Goal: Use online tool/utility: Utilize a website feature to perform a specific function

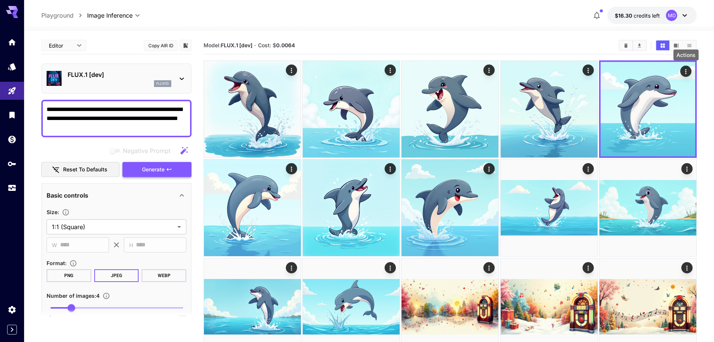
type textarea "**********"
click at [153, 168] on span "Generate" at bounding box center [153, 169] width 23 height 9
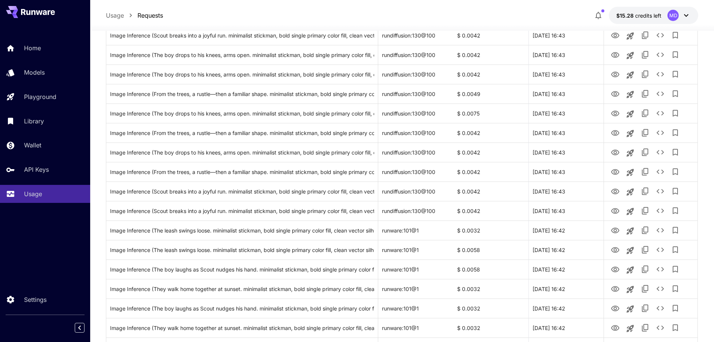
scroll to position [188, 0]
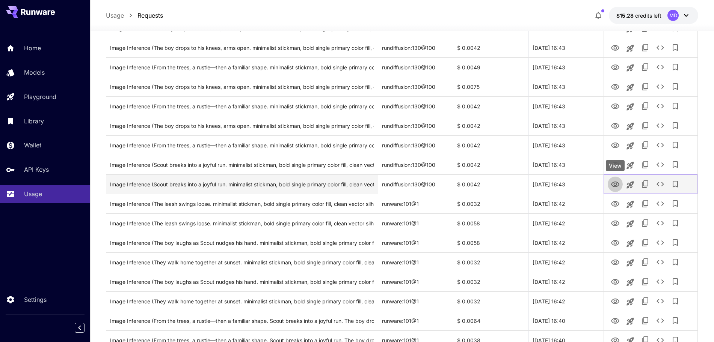
click at [614, 187] on icon "View" at bounding box center [615, 185] width 8 height 6
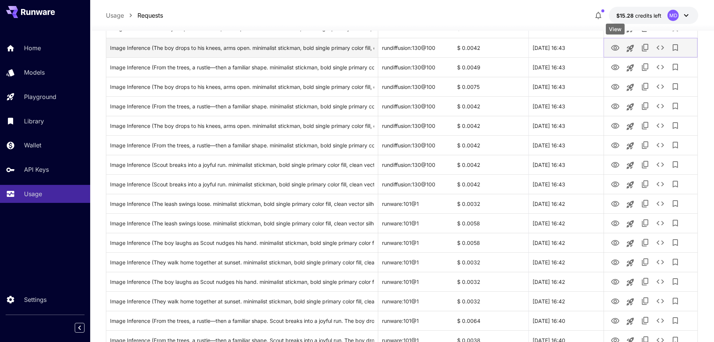
click at [615, 48] on icon "View" at bounding box center [614, 48] width 9 height 9
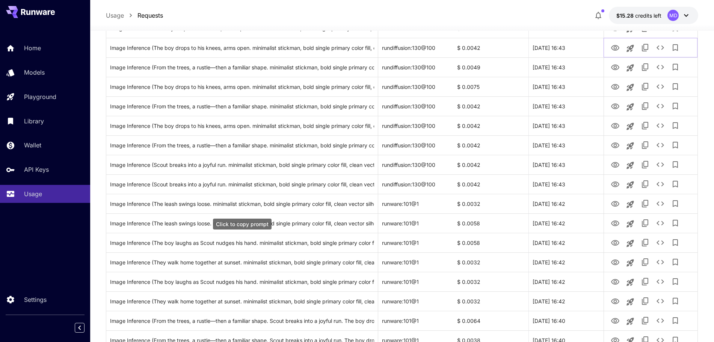
scroll to position [0, 0]
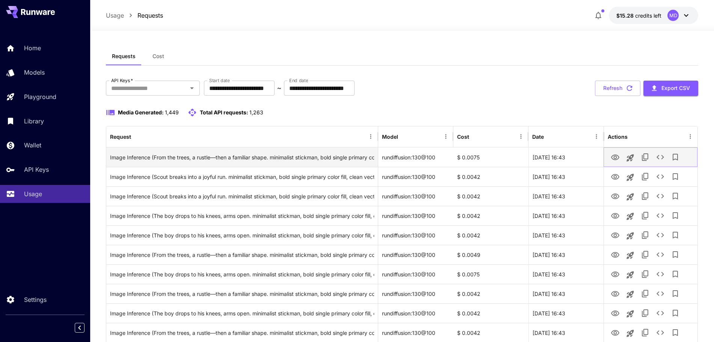
click at [616, 158] on icon "View" at bounding box center [614, 157] width 9 height 9
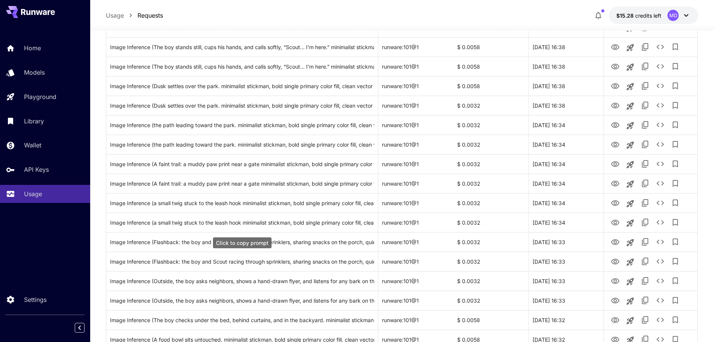
scroll to position [824, 0]
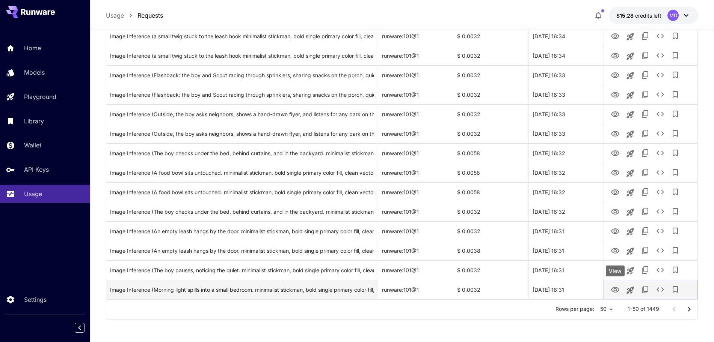
click at [615, 294] on icon "View" at bounding box center [614, 290] width 9 height 9
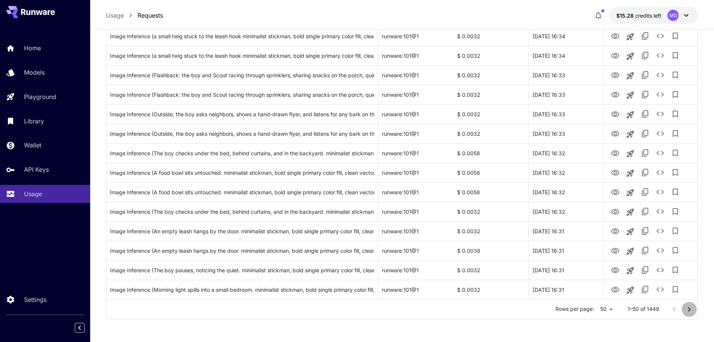
click at [689, 312] on icon "Go to next page" at bounding box center [688, 309] width 9 height 9
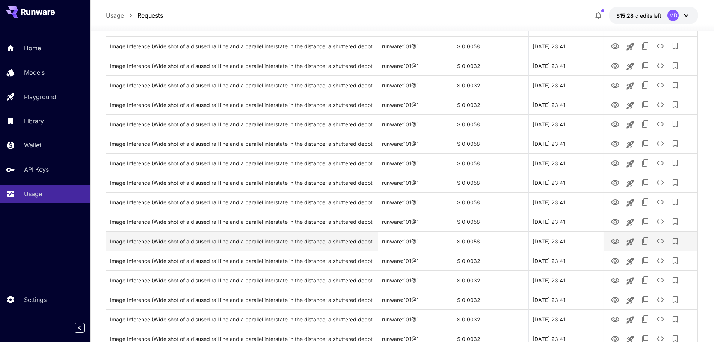
scroll to position [589, 0]
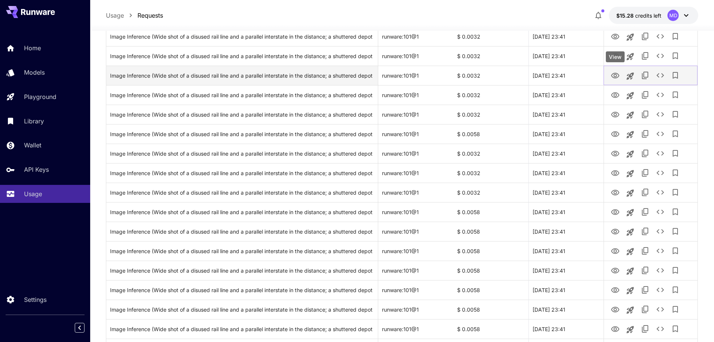
click at [614, 78] on icon "View" at bounding box center [615, 76] width 8 height 6
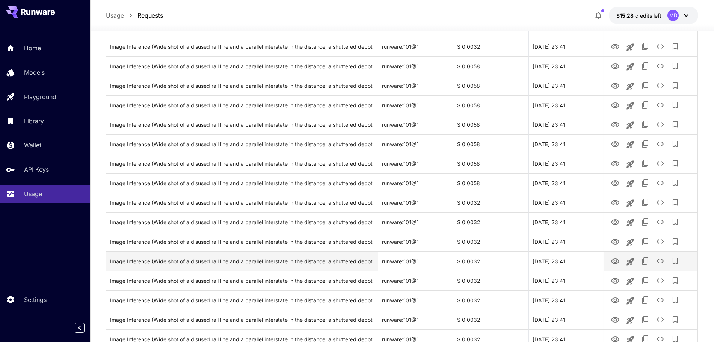
scroll to position [824, 0]
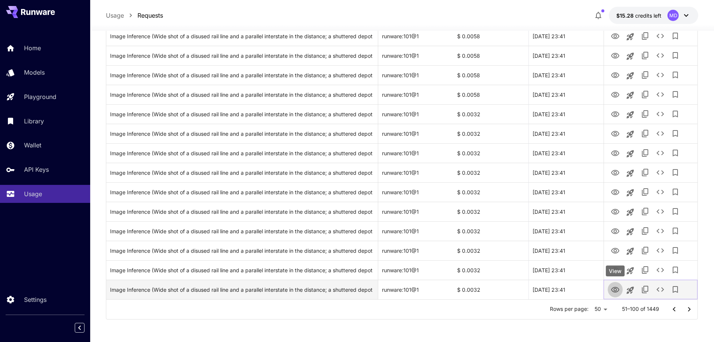
click at [613, 289] on icon "View" at bounding box center [614, 290] width 9 height 9
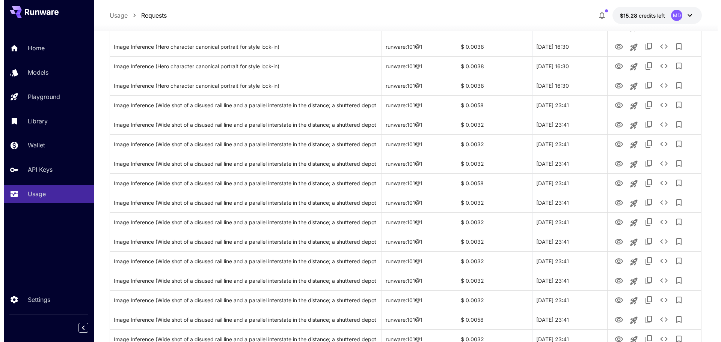
scroll to position [402, 0]
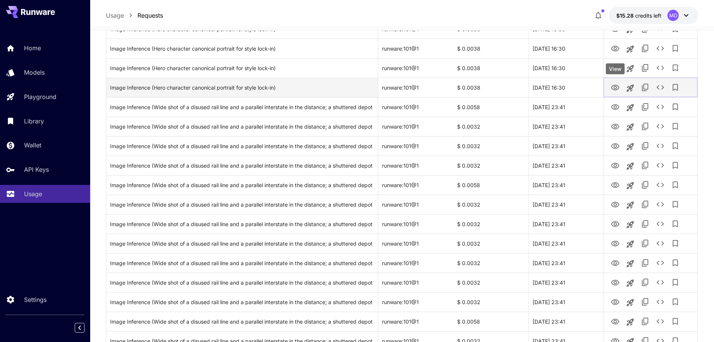
click at [613, 87] on icon "View" at bounding box center [614, 87] width 9 height 9
click at [644, 89] on icon "Copy TaskUUID" at bounding box center [644, 87] width 9 height 9
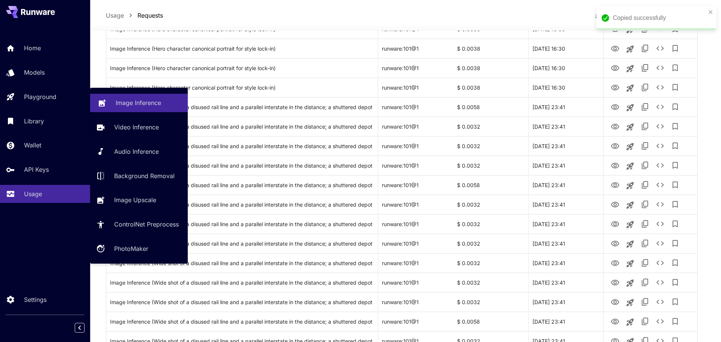
click at [141, 99] on p "Image Inference" at bounding box center [138, 102] width 45 height 9
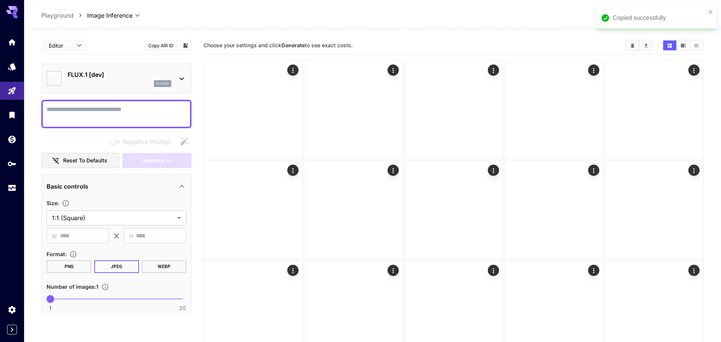
type input "**********"
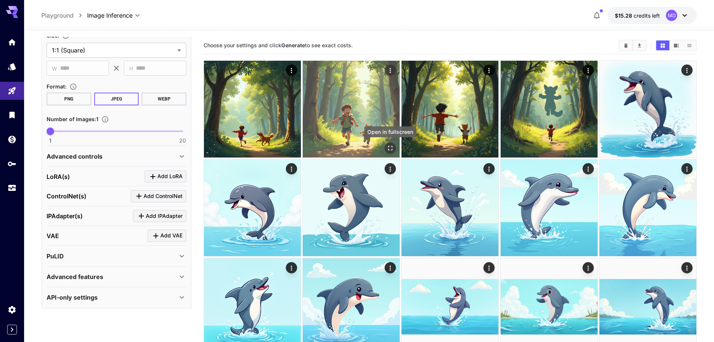
click at [391, 147] on icon "Open in fullscreen" at bounding box center [390, 149] width 8 height 8
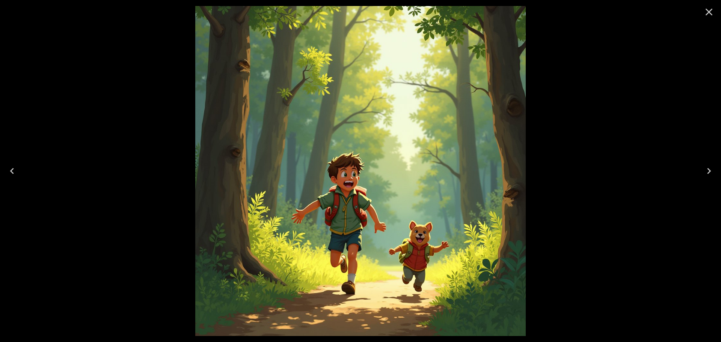
click at [706, 15] on icon "Close" at bounding box center [709, 12] width 12 height 12
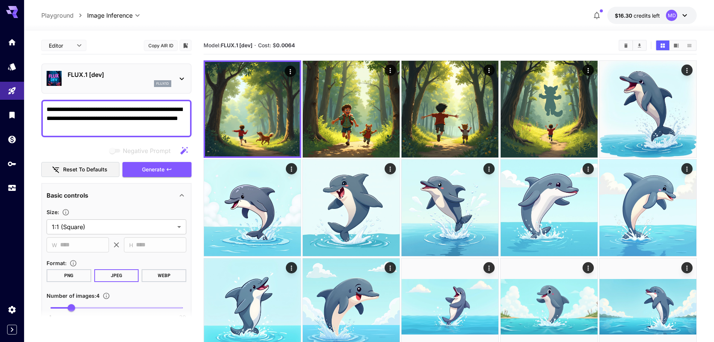
click at [182, 80] on icon at bounding box center [181, 78] width 9 height 9
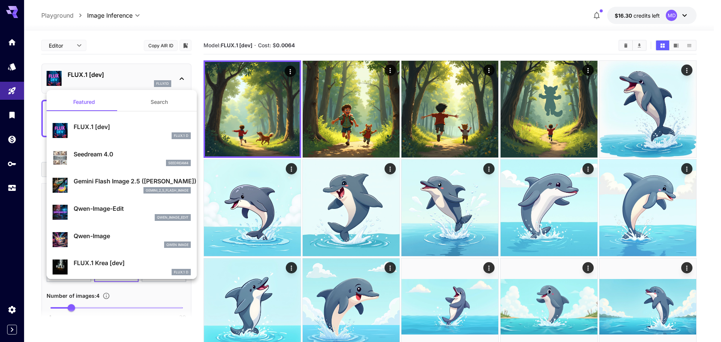
drag, startPoint x: 69, startPoint y: 310, endPoint x: 60, endPoint y: 311, distance: 9.5
click at [60, 311] on div at bounding box center [360, 171] width 721 height 342
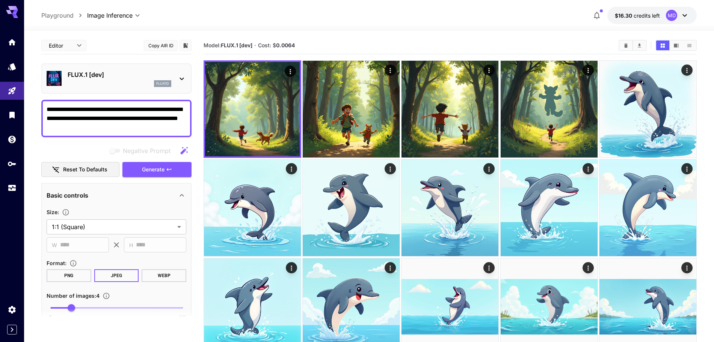
click at [70, 73] on p "FLUX.1 [dev]" at bounding box center [120, 74] width 104 height 9
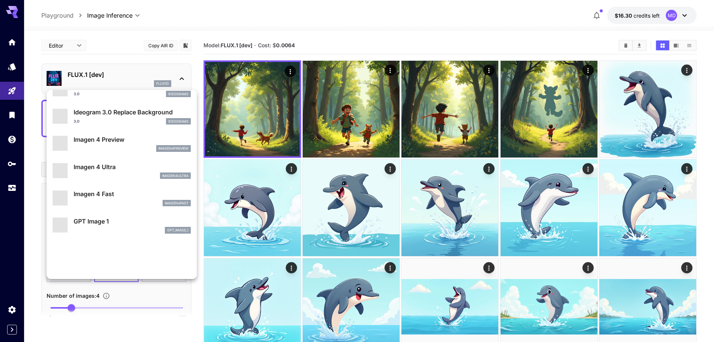
scroll to position [376, 0]
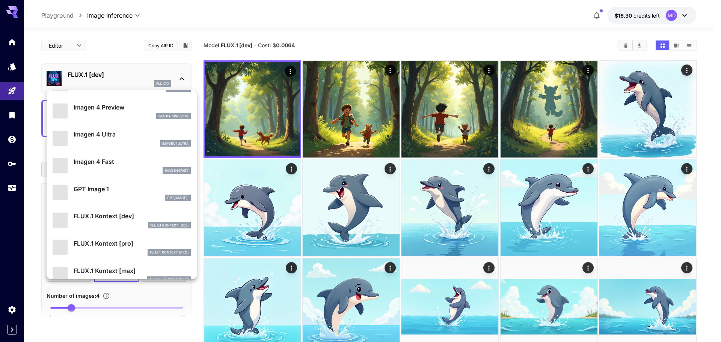
click at [117, 226] on div "FLUX.1 Kontext [dev]" at bounding box center [132, 225] width 117 height 7
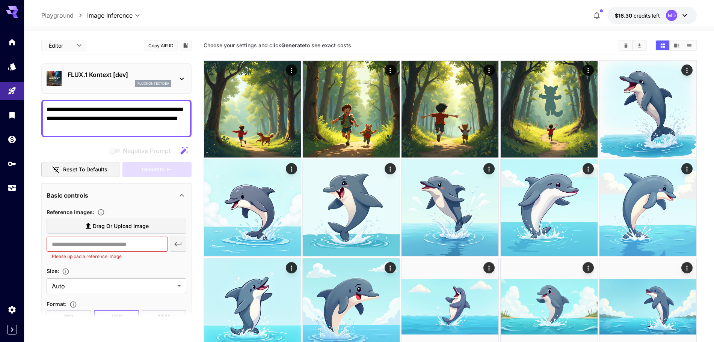
click at [141, 71] on p "FLUX.1 Kontext [dev]" at bounding box center [120, 74] width 104 height 9
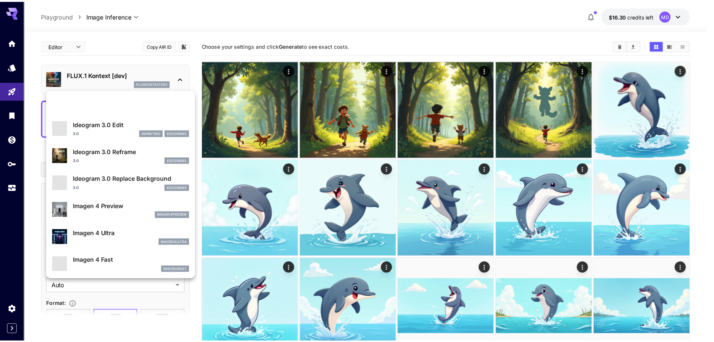
scroll to position [512, 0]
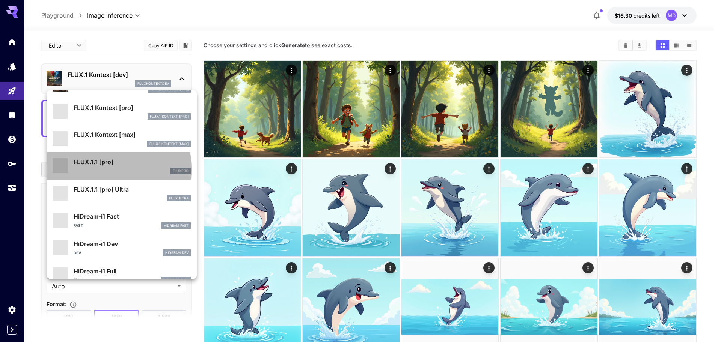
click at [81, 170] on div "fluxpro" at bounding box center [132, 171] width 117 height 7
type input "**********"
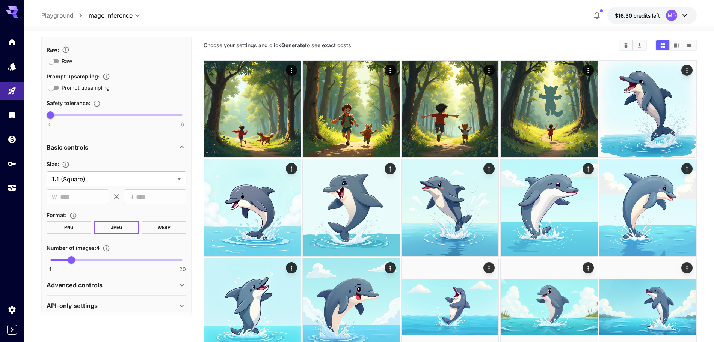
scroll to position [171, 0]
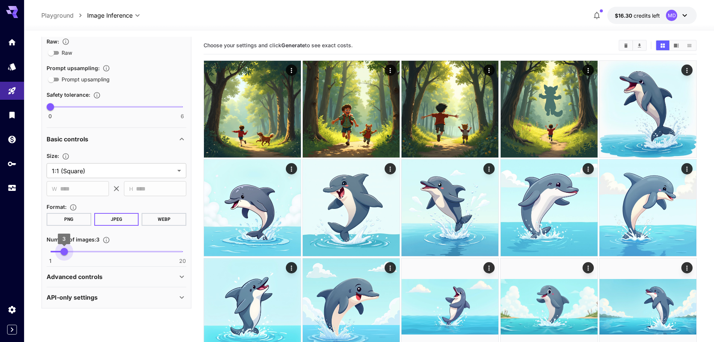
type input "*"
drag, startPoint x: 71, startPoint y: 251, endPoint x: 56, endPoint y: 256, distance: 15.7
click at [56, 256] on span "2" at bounding box center [57, 252] width 8 height 8
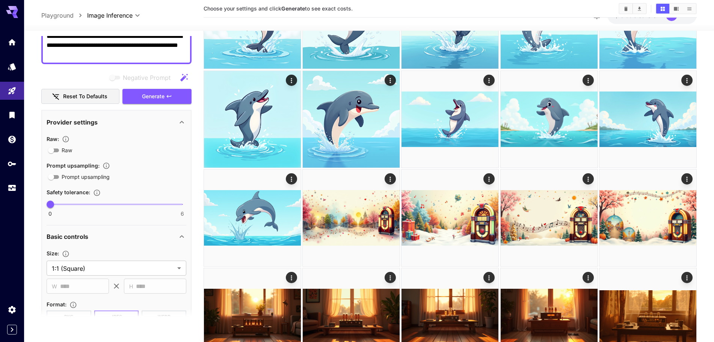
scroll to position [0, 0]
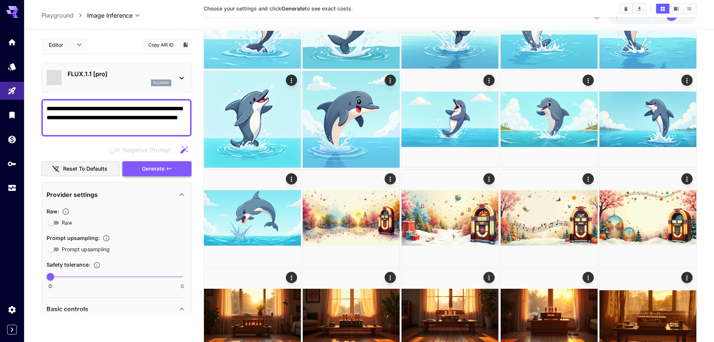
click at [165, 171] on button "Generate" at bounding box center [156, 168] width 69 height 15
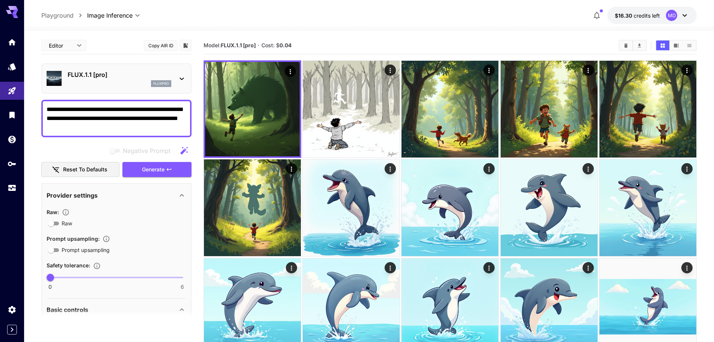
click at [179, 83] on div "FLUX.1.1 [pro] fluxpro" at bounding box center [117, 78] width 140 height 23
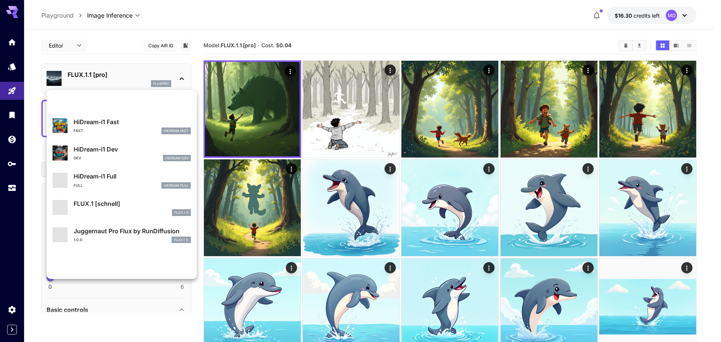
scroll to position [607, 0]
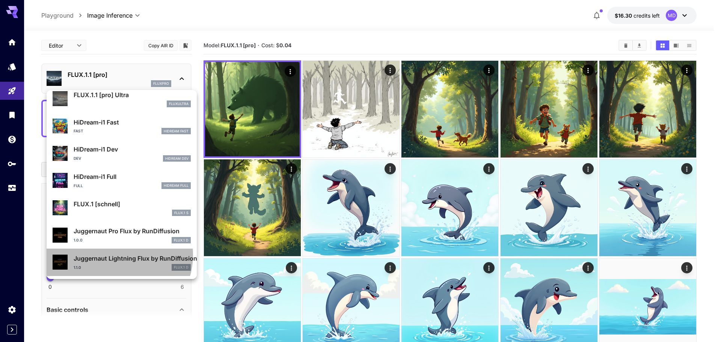
click at [116, 255] on p "Juggernaut Lightning Flux by RunDiffusion" at bounding box center [132, 258] width 117 height 9
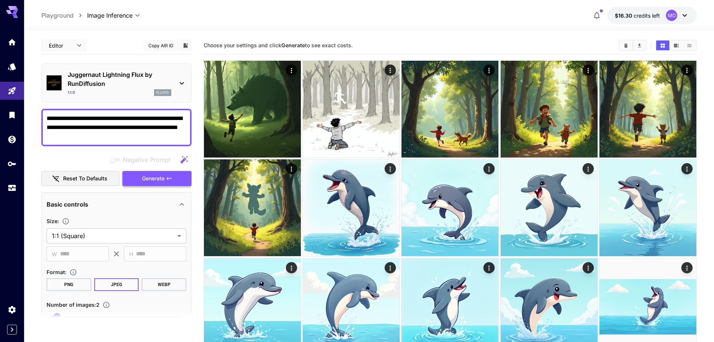
click at [150, 184] on button "Generate" at bounding box center [156, 178] width 69 height 15
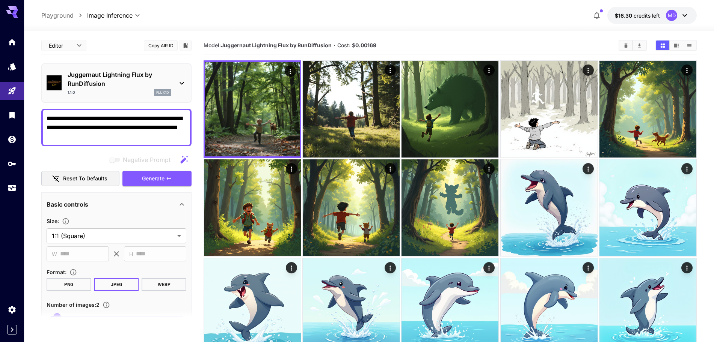
click at [182, 81] on icon at bounding box center [181, 83] width 9 height 9
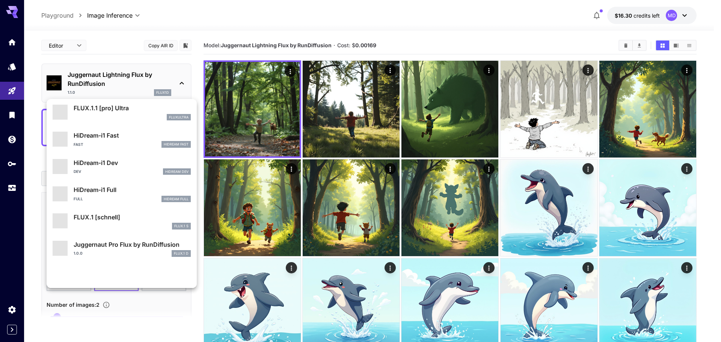
scroll to position [607, 0]
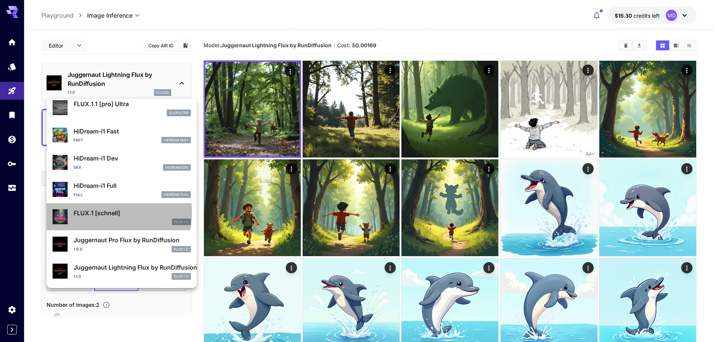
click at [92, 213] on p "FLUX.1 [schnell]" at bounding box center [132, 213] width 117 height 9
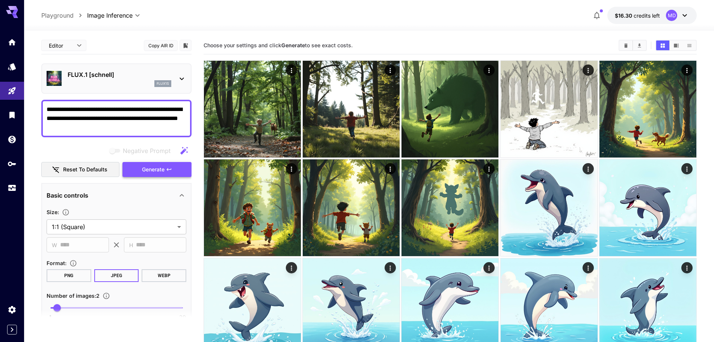
click at [164, 172] on span "Generate" at bounding box center [153, 169] width 23 height 9
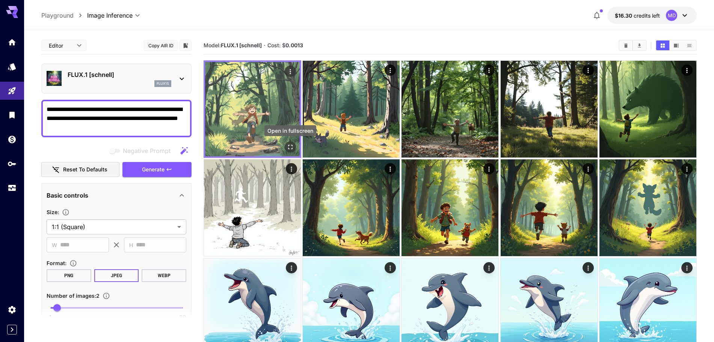
click at [293, 142] on div "Open in fullscreen" at bounding box center [290, 147] width 11 height 11
click at [286, 144] on icon "Open in fullscreen" at bounding box center [290, 147] width 8 height 8
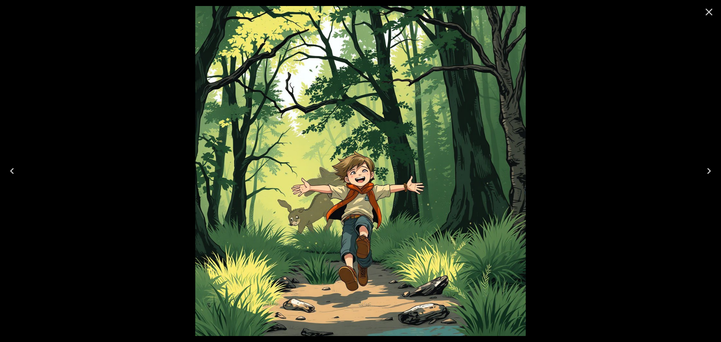
click at [709, 8] on icon "Close" at bounding box center [709, 12] width 12 height 12
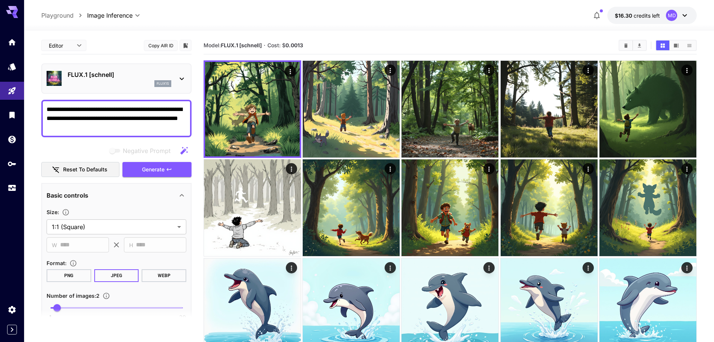
click at [183, 82] on icon at bounding box center [181, 78] width 9 height 9
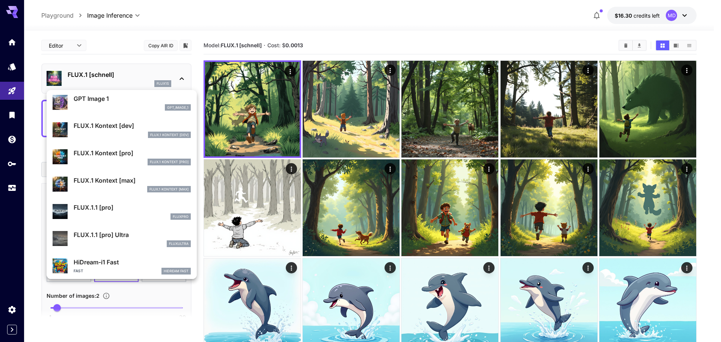
scroll to position [420, 0]
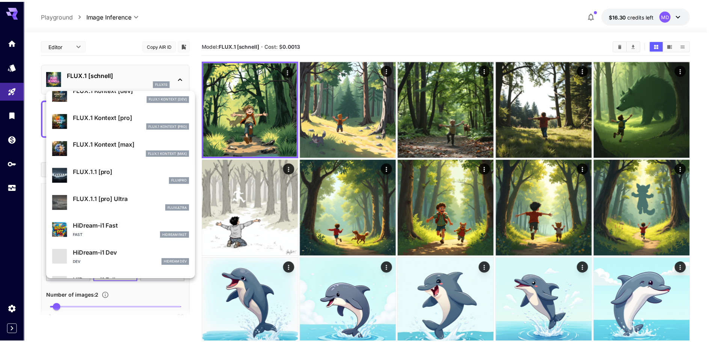
scroll to position [513, 0]
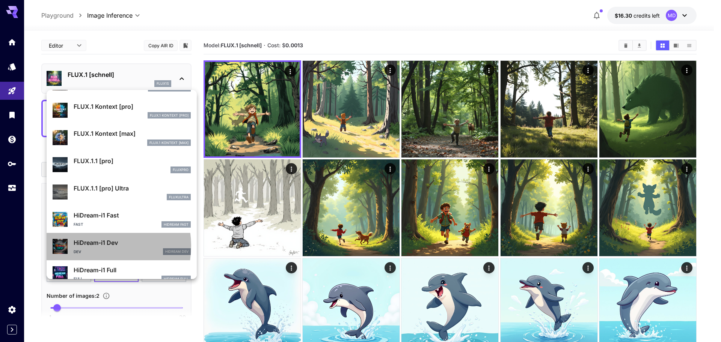
click at [92, 246] on p "HiDream-i1 Dev" at bounding box center [132, 242] width 117 height 9
type input "**"
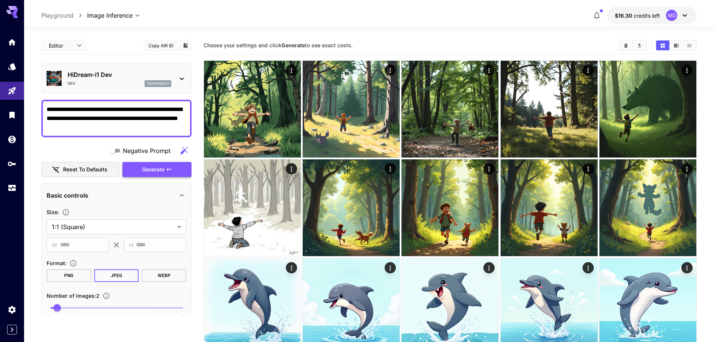
click at [151, 176] on button "Generate" at bounding box center [156, 169] width 69 height 15
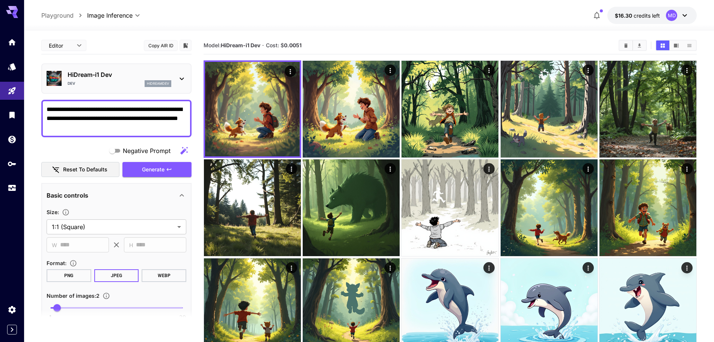
click at [162, 47] on button "Copy AIR ID" at bounding box center [161, 45] width 34 height 11
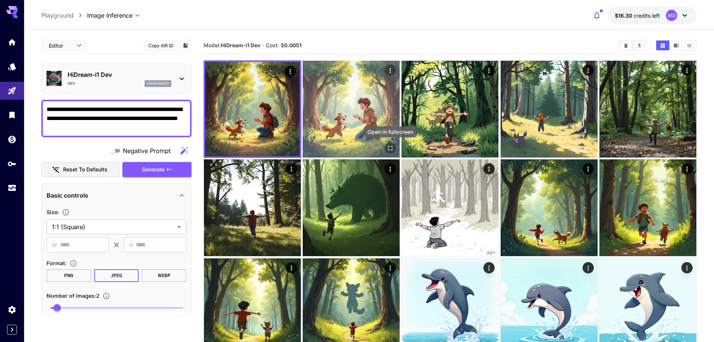
click at [388, 145] on icon "Open in fullscreen" at bounding box center [390, 149] width 8 height 8
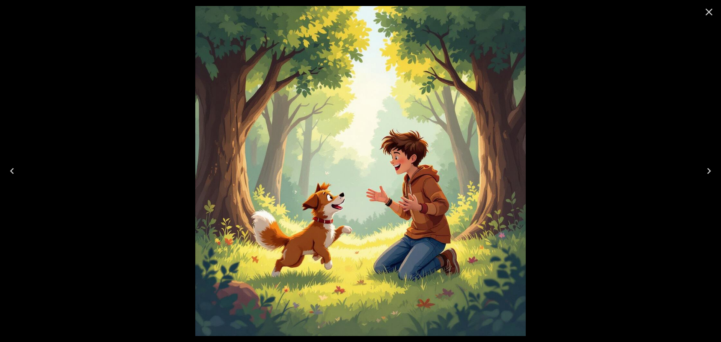
click at [708, 13] on icon "Close" at bounding box center [708, 12] width 7 height 7
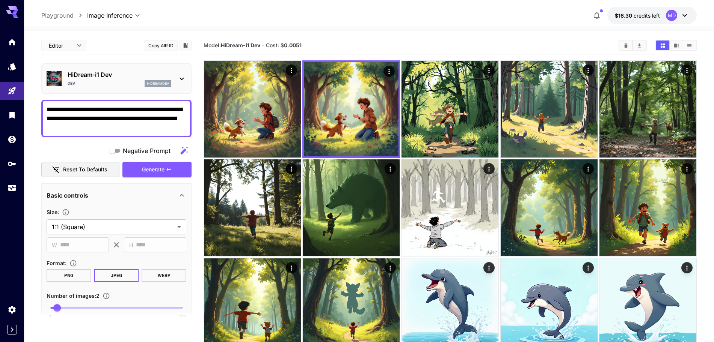
drag, startPoint x: 97, startPoint y: 129, endPoint x: 36, endPoint y: 108, distance: 65.3
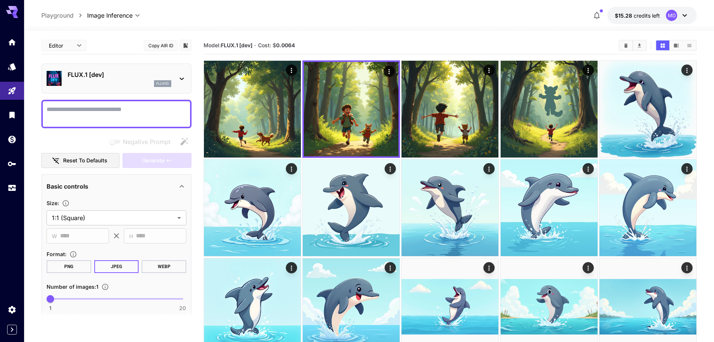
click at [90, 108] on textarea "Negative Prompt" at bounding box center [117, 114] width 140 height 18
paste textarea "**********"
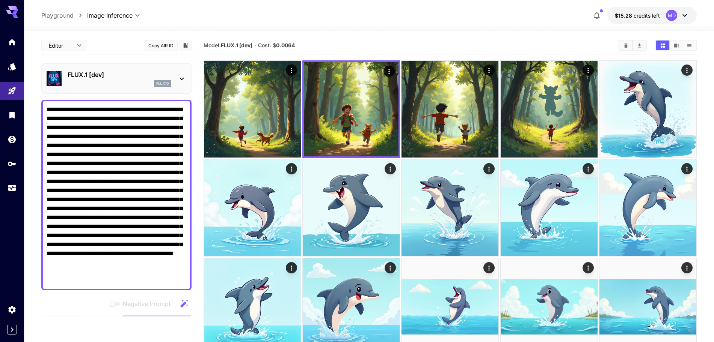
scroll to position [94, 0]
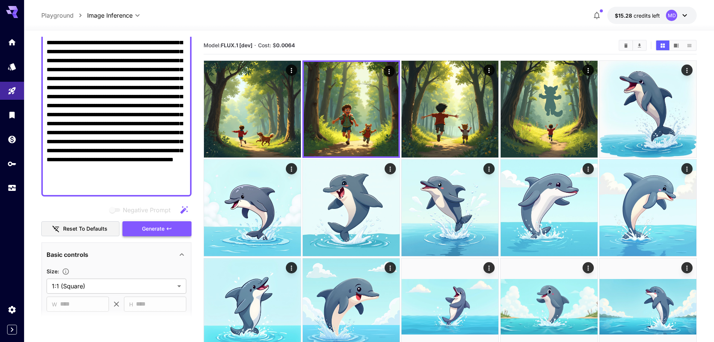
type textarea "**********"
click at [149, 230] on span "Generate" at bounding box center [153, 228] width 23 height 9
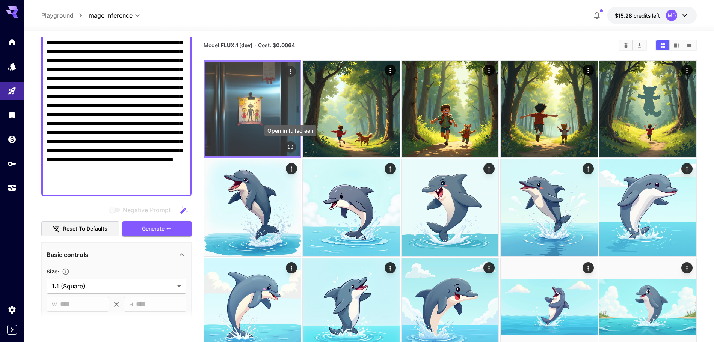
click at [291, 151] on button "Open in fullscreen" at bounding box center [290, 147] width 11 height 11
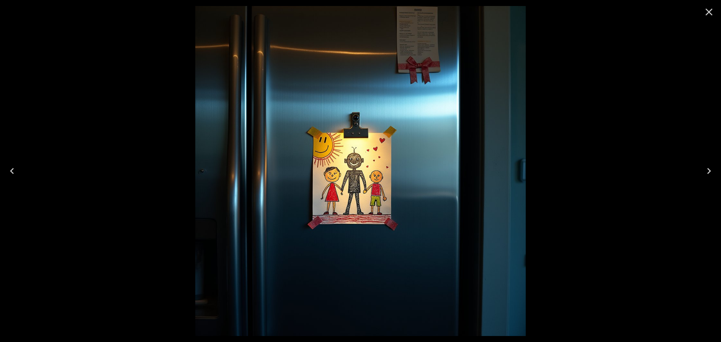
drag, startPoint x: 709, startPoint y: 11, endPoint x: 521, endPoint y: 189, distance: 259.1
click at [709, 11] on icon "Close" at bounding box center [709, 12] width 12 height 12
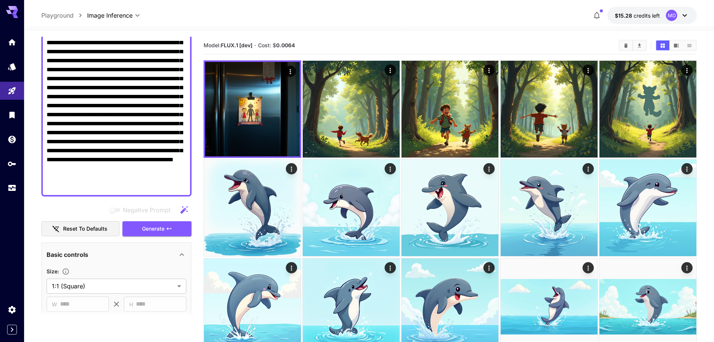
click at [77, 96] on textarea "**********" at bounding box center [117, 101] width 140 height 180
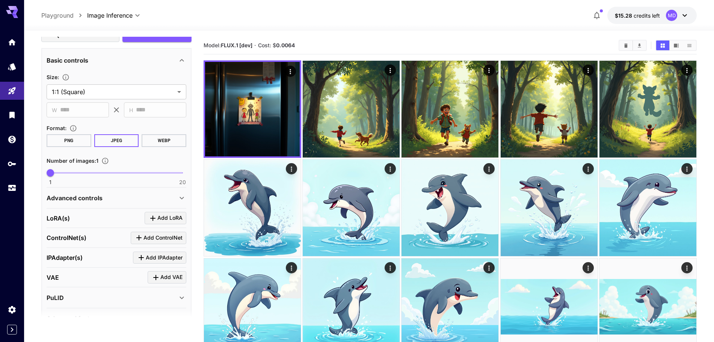
scroll to position [188, 0]
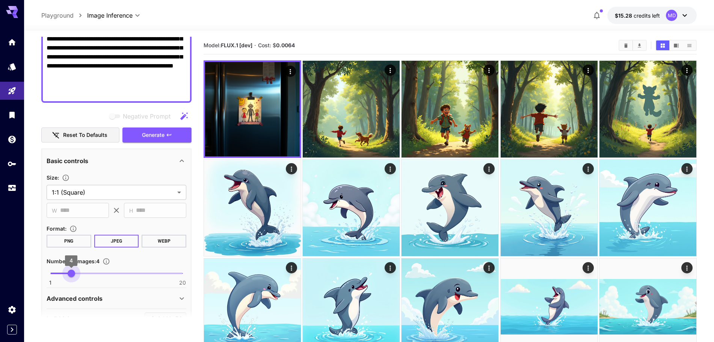
type input "*"
drag, startPoint x: 52, startPoint y: 269, endPoint x: 72, endPoint y: 270, distance: 20.3
click at [72, 270] on span "4" at bounding box center [72, 274] width 8 height 8
click at [165, 137] on button "Generate" at bounding box center [156, 135] width 69 height 15
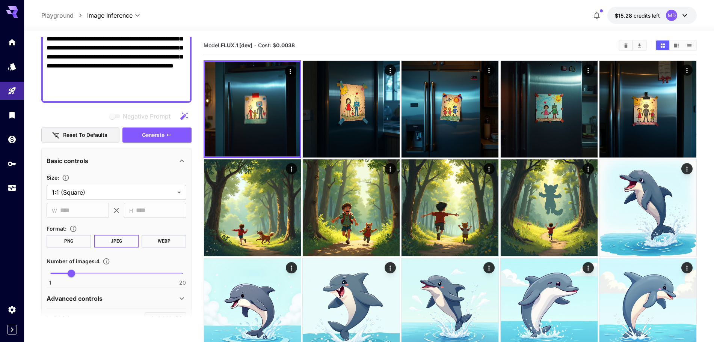
click at [122, 78] on textarea "**********" at bounding box center [117, 7] width 140 height 180
paste textarea
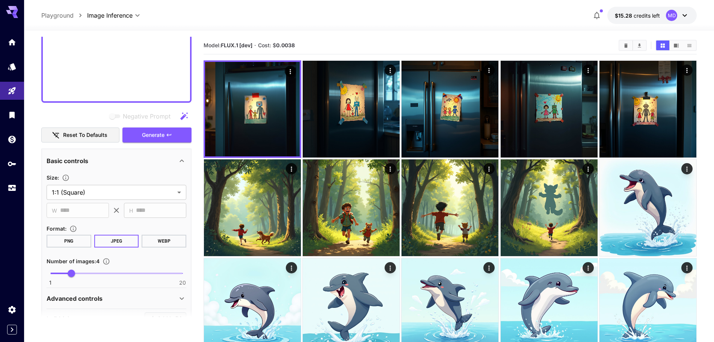
scroll to position [159, 0]
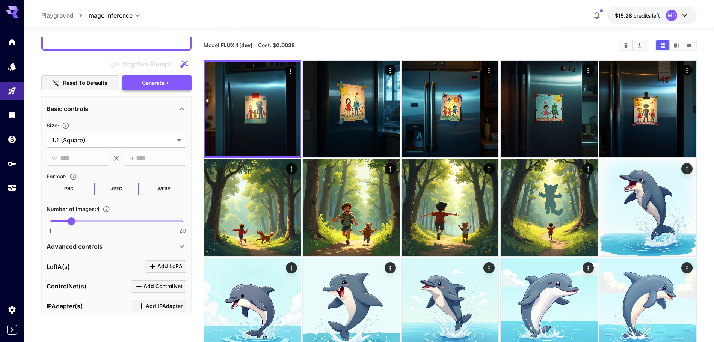
click at [160, 85] on span "Generate" at bounding box center [153, 82] width 23 height 9
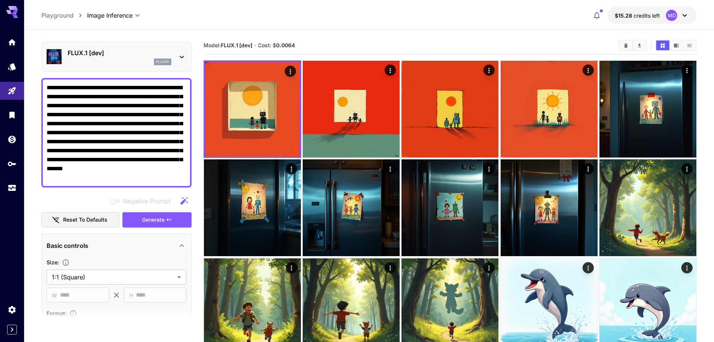
scroll to position [18, 0]
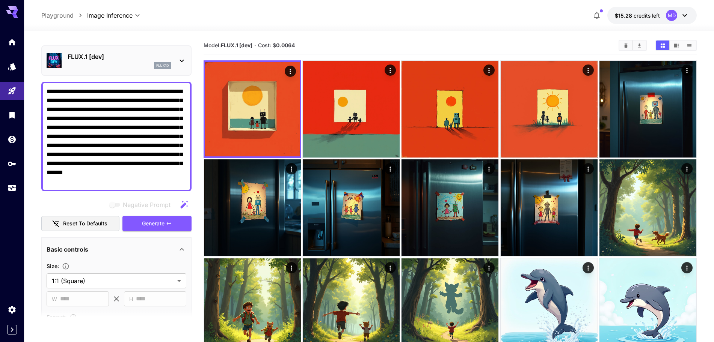
click at [118, 134] on textarea "**********" at bounding box center [117, 136] width 140 height 99
paste textarea
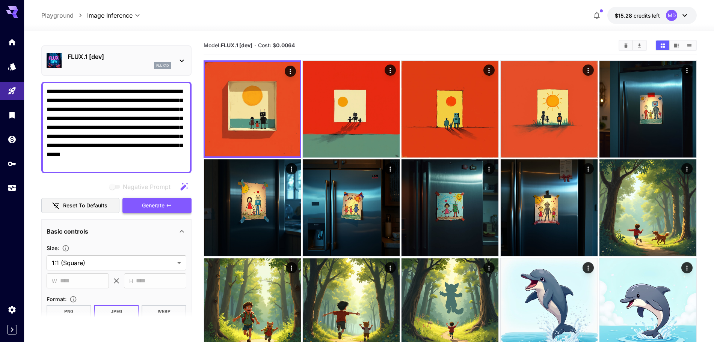
click at [157, 204] on span "Generate" at bounding box center [153, 205] width 23 height 9
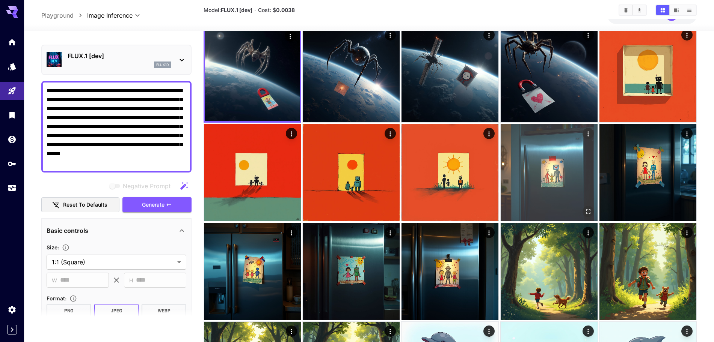
scroll to position [141, 0]
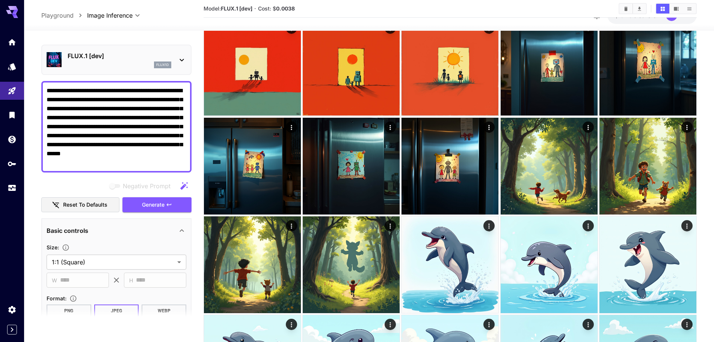
click at [108, 121] on textarea "**********" at bounding box center [117, 126] width 140 height 81
paste textarea "**********"
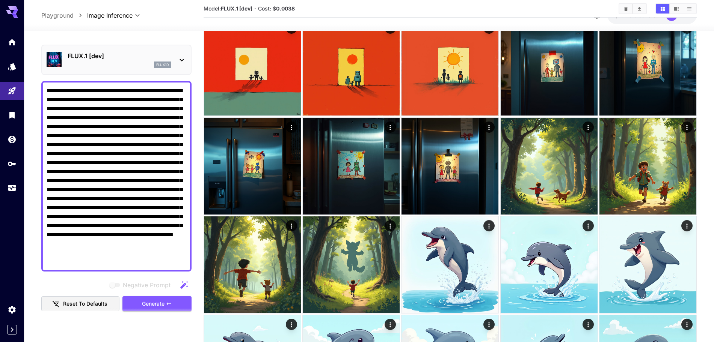
click at [72, 125] on textarea "**********" at bounding box center [117, 176] width 140 height 180
click at [142, 243] on textarea "**********" at bounding box center [117, 176] width 140 height 180
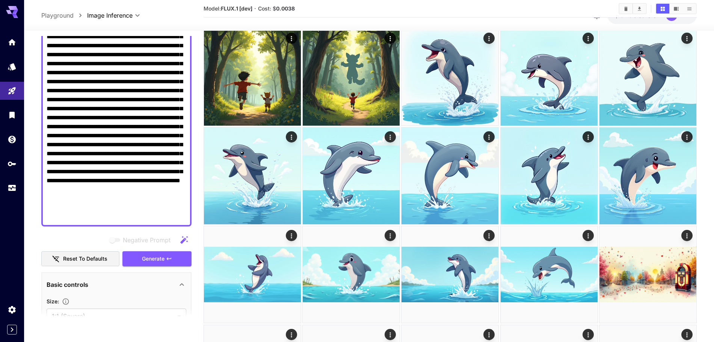
scroll to position [206, 0]
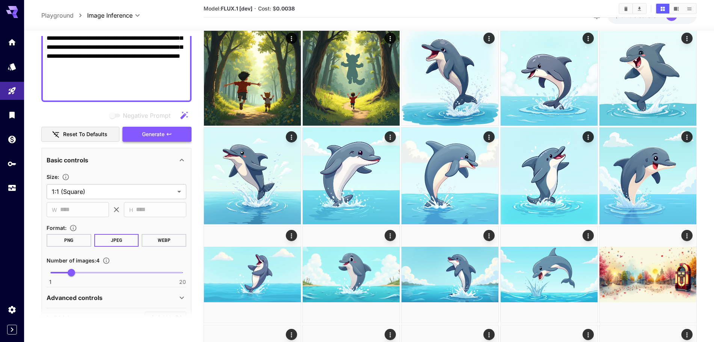
click at [148, 136] on span "Generate" at bounding box center [153, 134] width 23 height 9
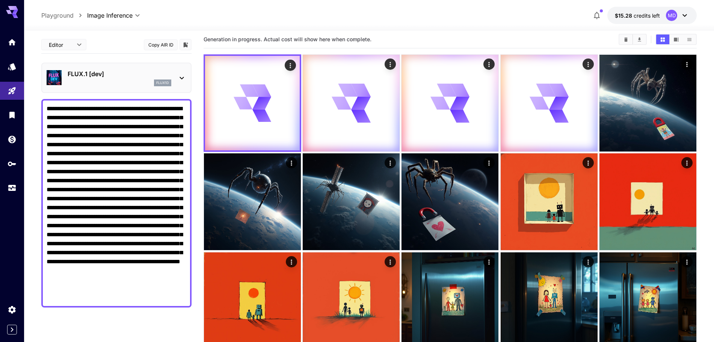
scroll to position [0, 0]
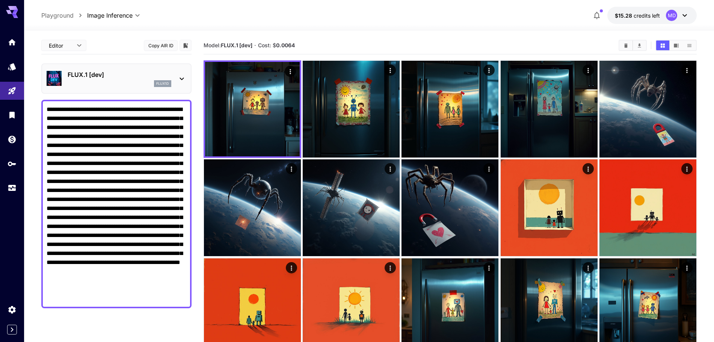
drag, startPoint x: 157, startPoint y: 272, endPoint x: 143, endPoint y: 265, distance: 15.8
click at [143, 265] on textarea "Negative Prompt" at bounding box center [117, 204] width 140 height 198
click at [47, 275] on textarea "Negative Prompt" at bounding box center [117, 204] width 140 height 198
drag, startPoint x: 179, startPoint y: 271, endPoint x: 142, endPoint y: 261, distance: 37.8
click at [142, 261] on textarea "Negative Prompt" at bounding box center [117, 204] width 140 height 198
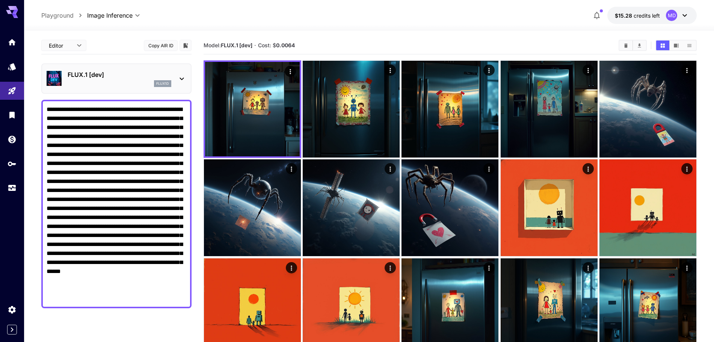
click at [76, 108] on textarea "Negative Prompt" at bounding box center [117, 204] width 140 height 198
click at [173, 155] on textarea "Negative Prompt" at bounding box center [117, 204] width 140 height 198
paste textarea "**********"
drag, startPoint x: 102, startPoint y: 182, endPoint x: 131, endPoint y: 197, distance: 32.6
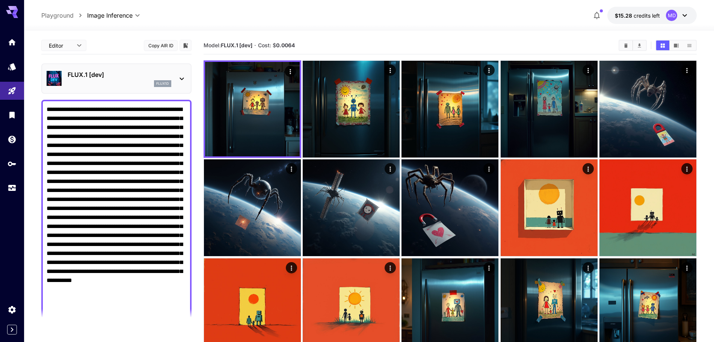
click at [131, 197] on textarea "Negative Prompt" at bounding box center [117, 213] width 140 height 216
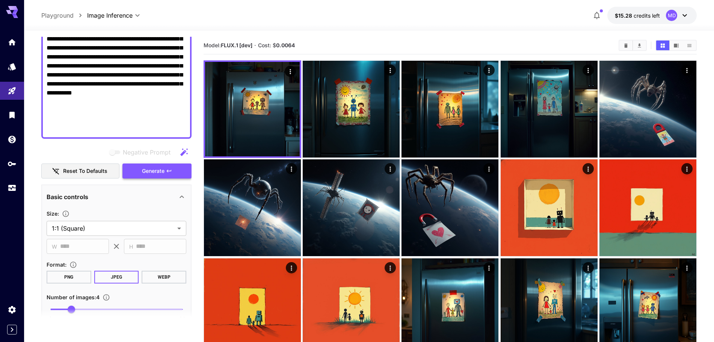
type textarea "**********"
click at [151, 174] on span "Generate" at bounding box center [153, 171] width 23 height 9
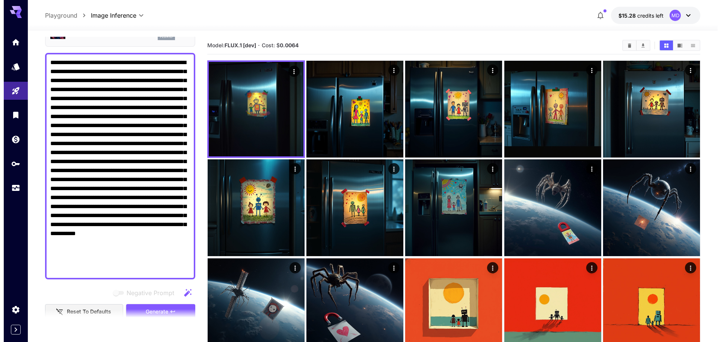
scroll to position [0, 0]
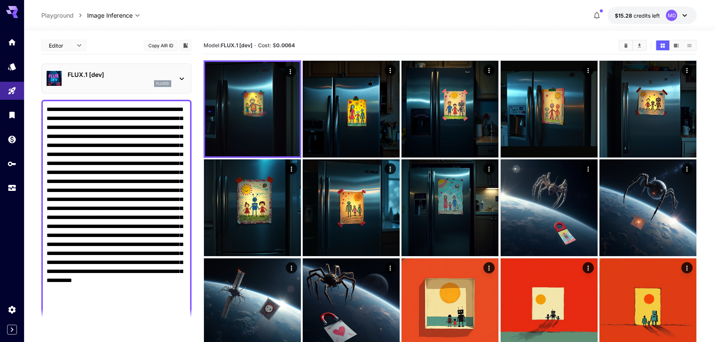
click at [179, 79] on icon at bounding box center [181, 78] width 9 height 9
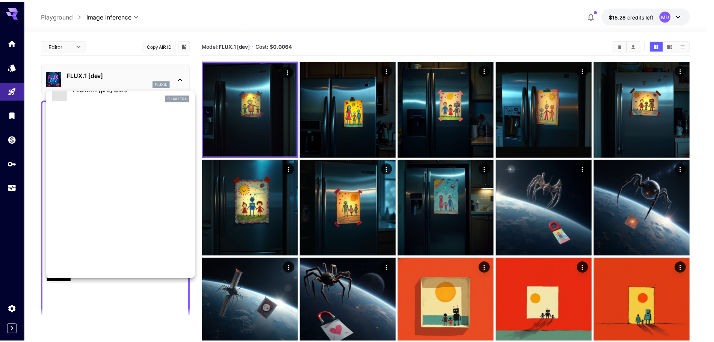
scroll to position [607, 0]
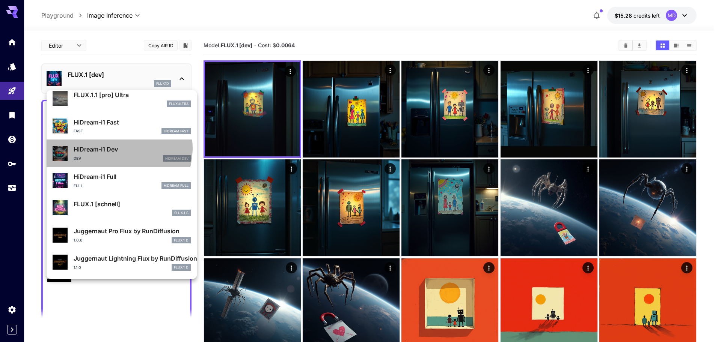
click at [117, 148] on p "HiDream-i1 Dev" at bounding box center [132, 149] width 117 height 9
type input "*"
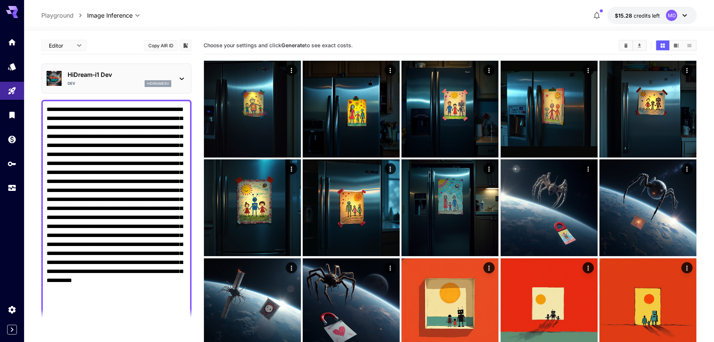
scroll to position [188, 0]
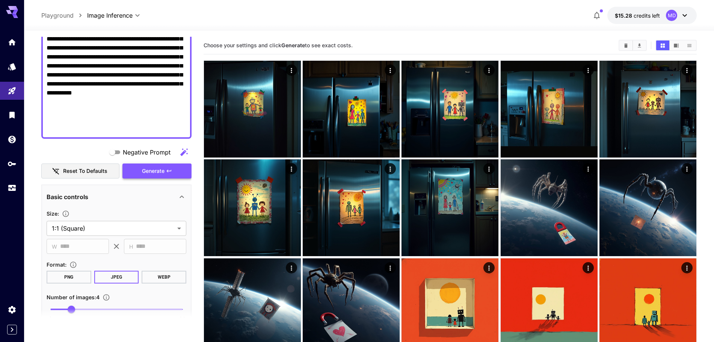
click at [145, 175] on span "Generate" at bounding box center [153, 171] width 23 height 9
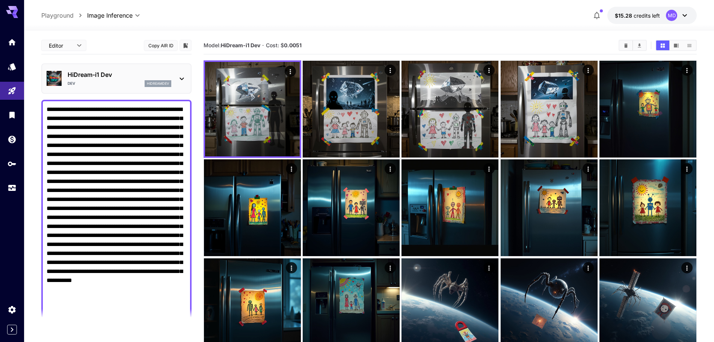
click at [185, 80] on icon at bounding box center [181, 78] width 9 height 9
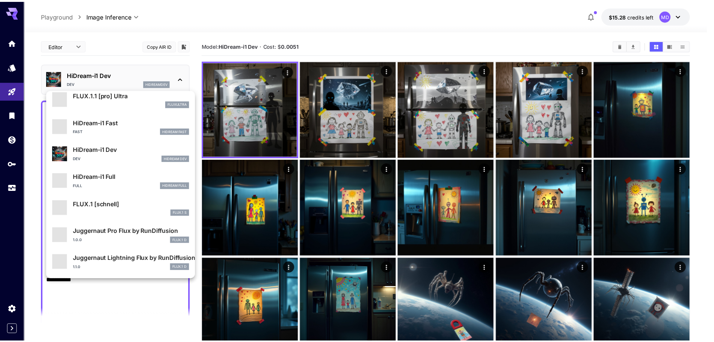
scroll to position [655, 0]
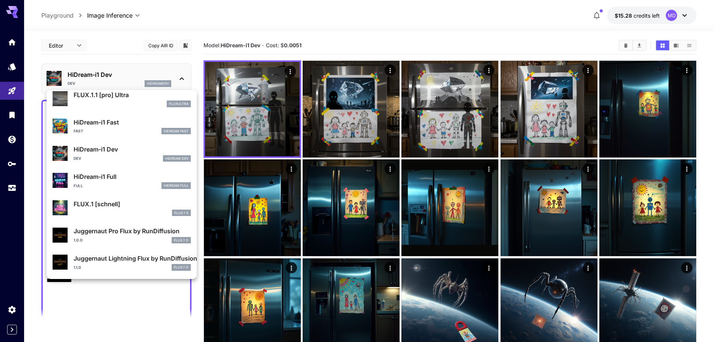
click at [117, 129] on div "Fast HiDream Fast" at bounding box center [132, 131] width 117 height 7
type input "**"
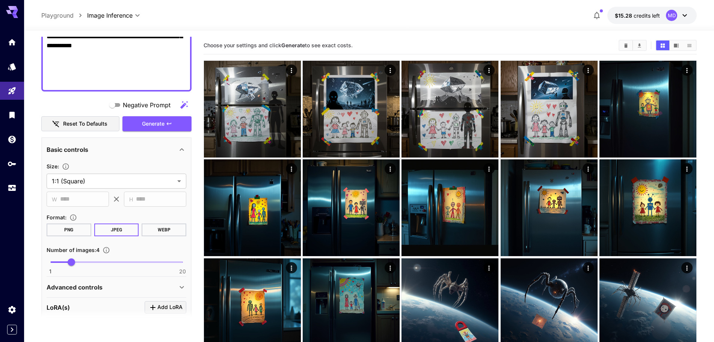
scroll to position [282, 0]
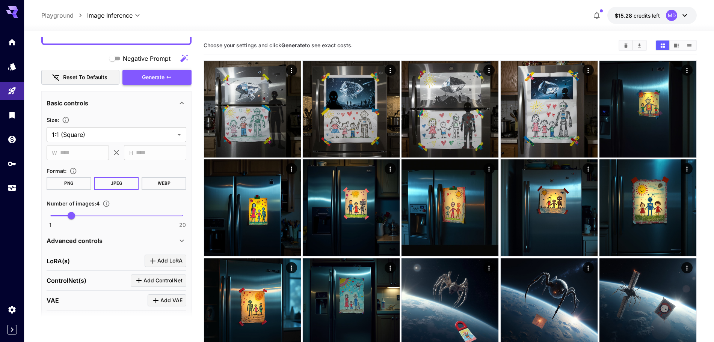
click at [161, 73] on span "Generate" at bounding box center [153, 77] width 23 height 9
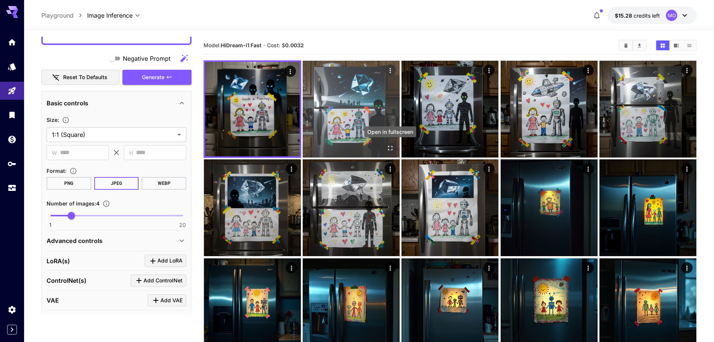
click at [390, 148] on icon "Open in fullscreen" at bounding box center [390, 149] width 8 height 8
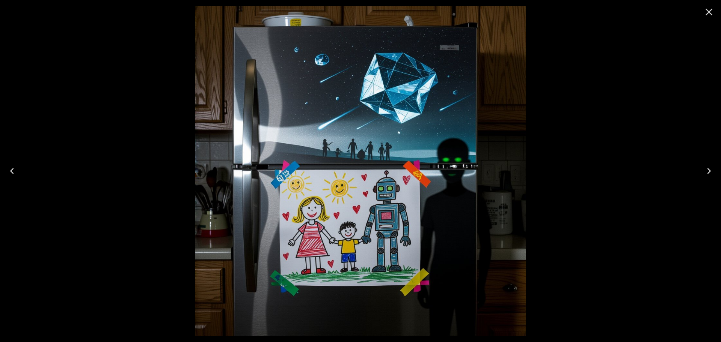
click at [706, 12] on icon "Close" at bounding box center [709, 12] width 12 height 12
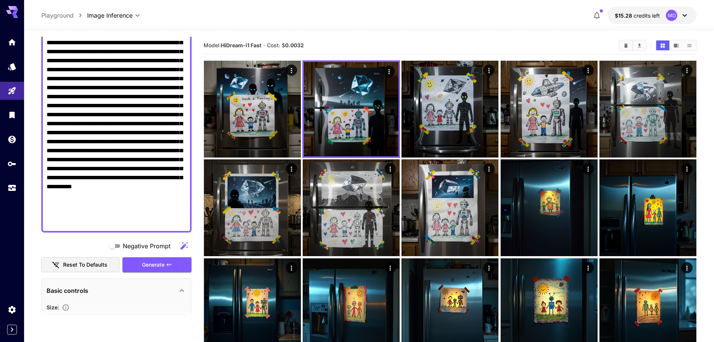
scroll to position [0, 0]
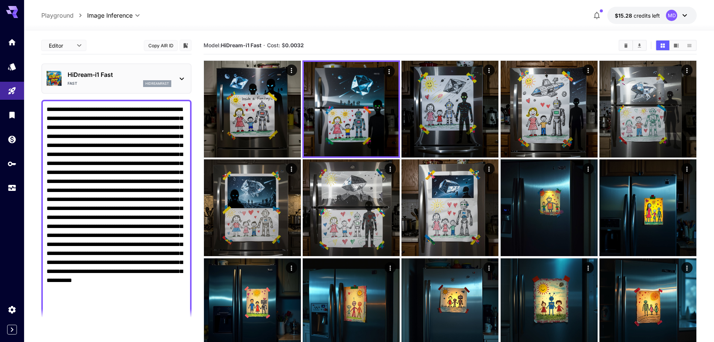
click at [111, 241] on textarea "Negative Prompt" at bounding box center [117, 213] width 140 height 216
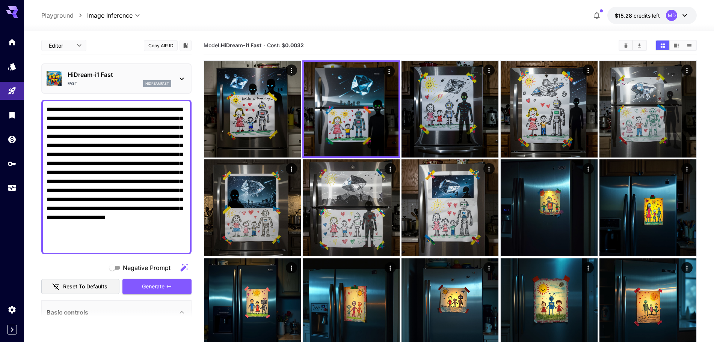
click at [134, 127] on textarea "**********" at bounding box center [117, 177] width 140 height 144
type textarea "**********"
click at [158, 288] on span "Generate" at bounding box center [153, 286] width 23 height 9
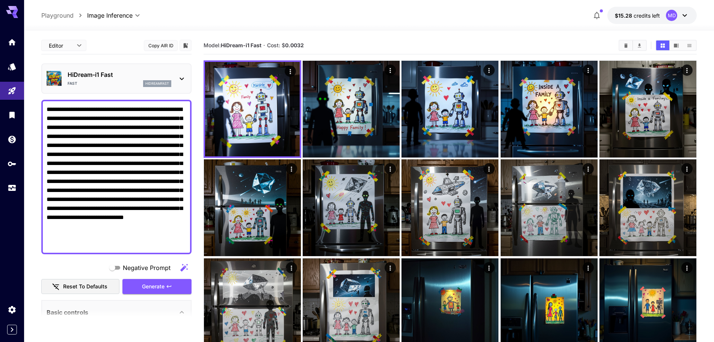
click at [182, 76] on icon at bounding box center [181, 78] width 9 height 9
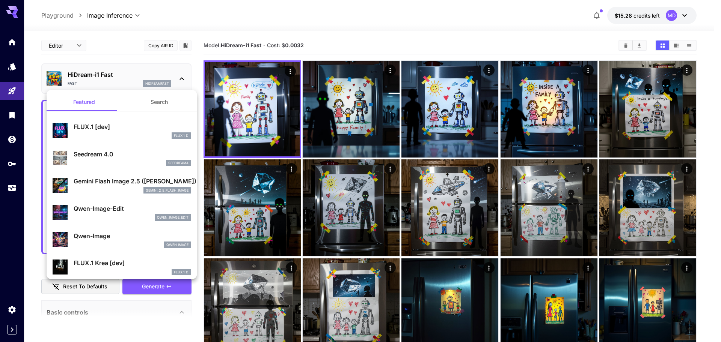
click at [113, 123] on p "FLUX.1 [dev]" at bounding box center [132, 126] width 117 height 9
type input "**"
type input "***"
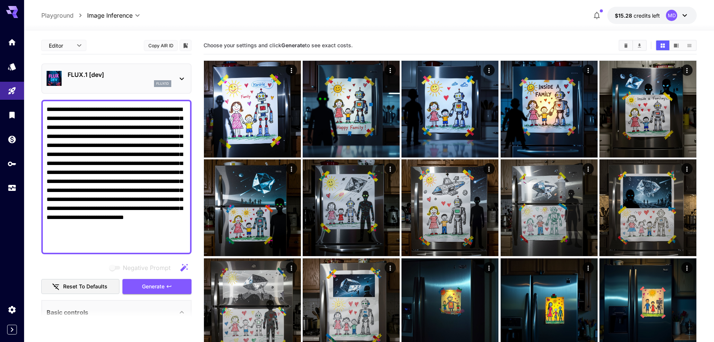
click at [146, 290] on span "Generate" at bounding box center [153, 286] width 23 height 9
